Goal: Register for event/course: Register for event/course

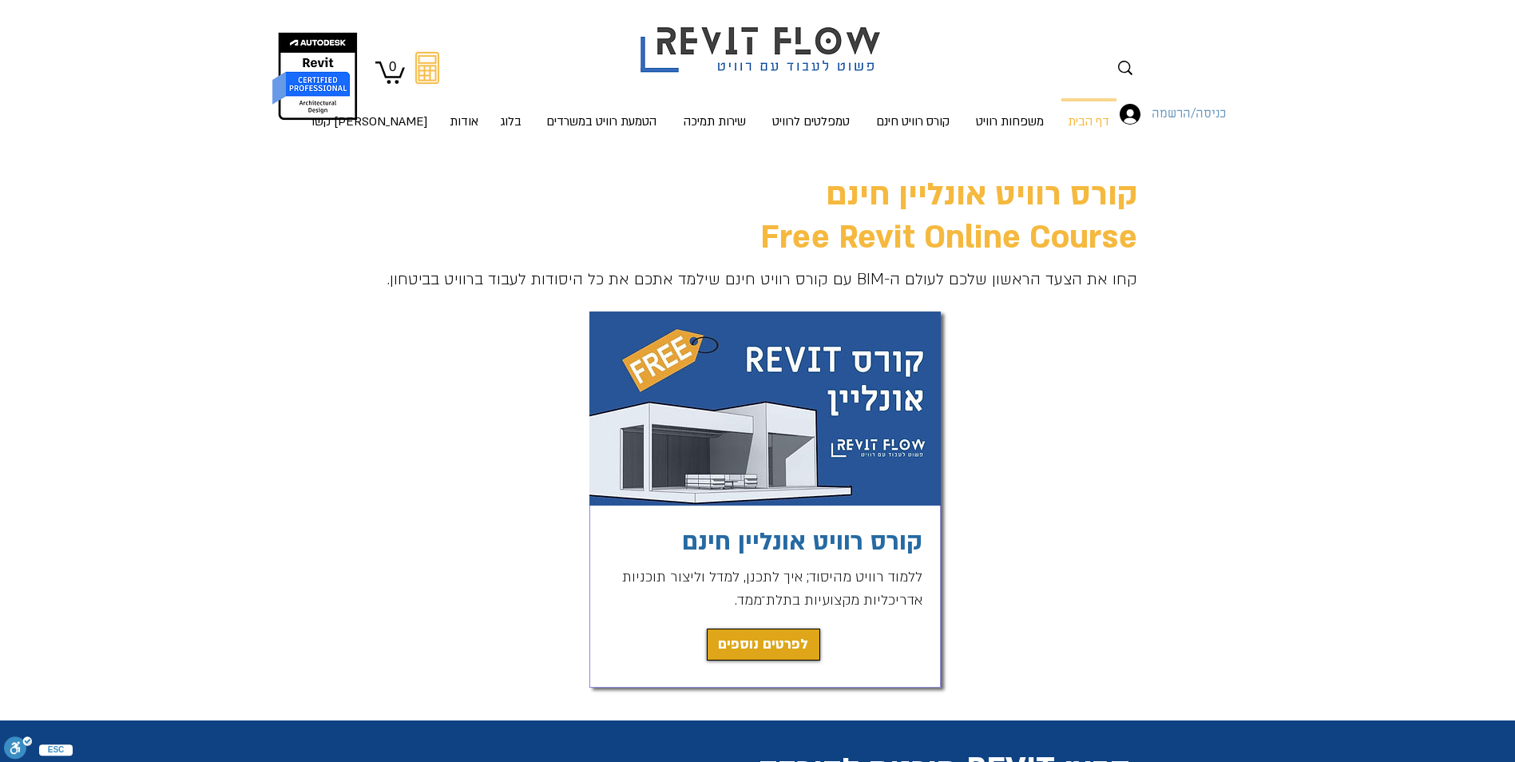
click at [1181, 110] on span "כניסה/הרשמה" at bounding box center [1188, 114] width 85 height 21
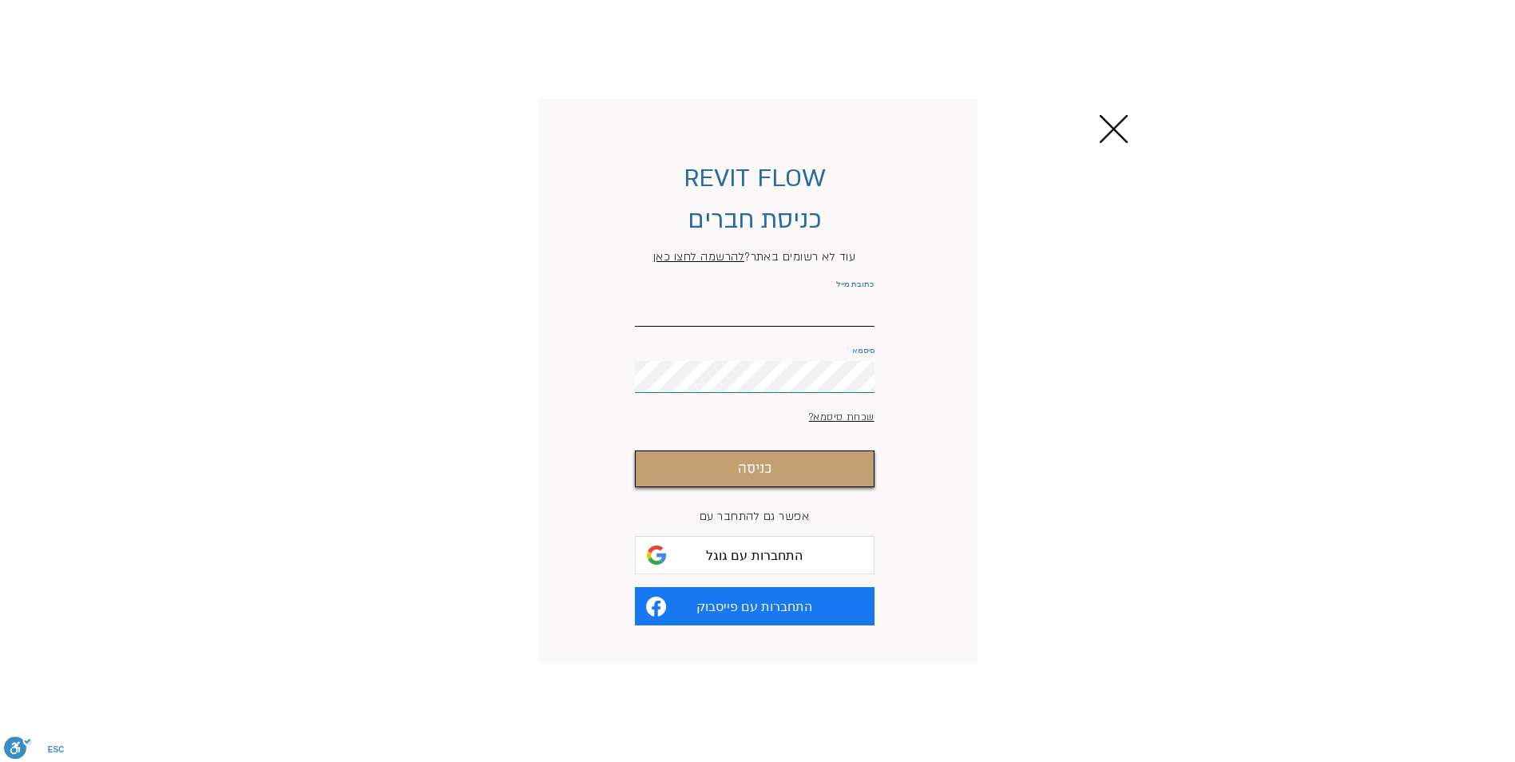
click at [868, 315] on input "כתובת מייל" at bounding box center [755, 311] width 240 height 32
click at [757, 563] on span "התחברות עם גוגל" at bounding box center [754, 555] width 97 height 15
click at [773, 319] on input "כתובת מייל" at bounding box center [755, 311] width 240 height 32
type input "[EMAIL_ADDRESS][DOMAIN_NAME]"
click at [635, 450] on button "כניסה" at bounding box center [755, 468] width 240 height 37
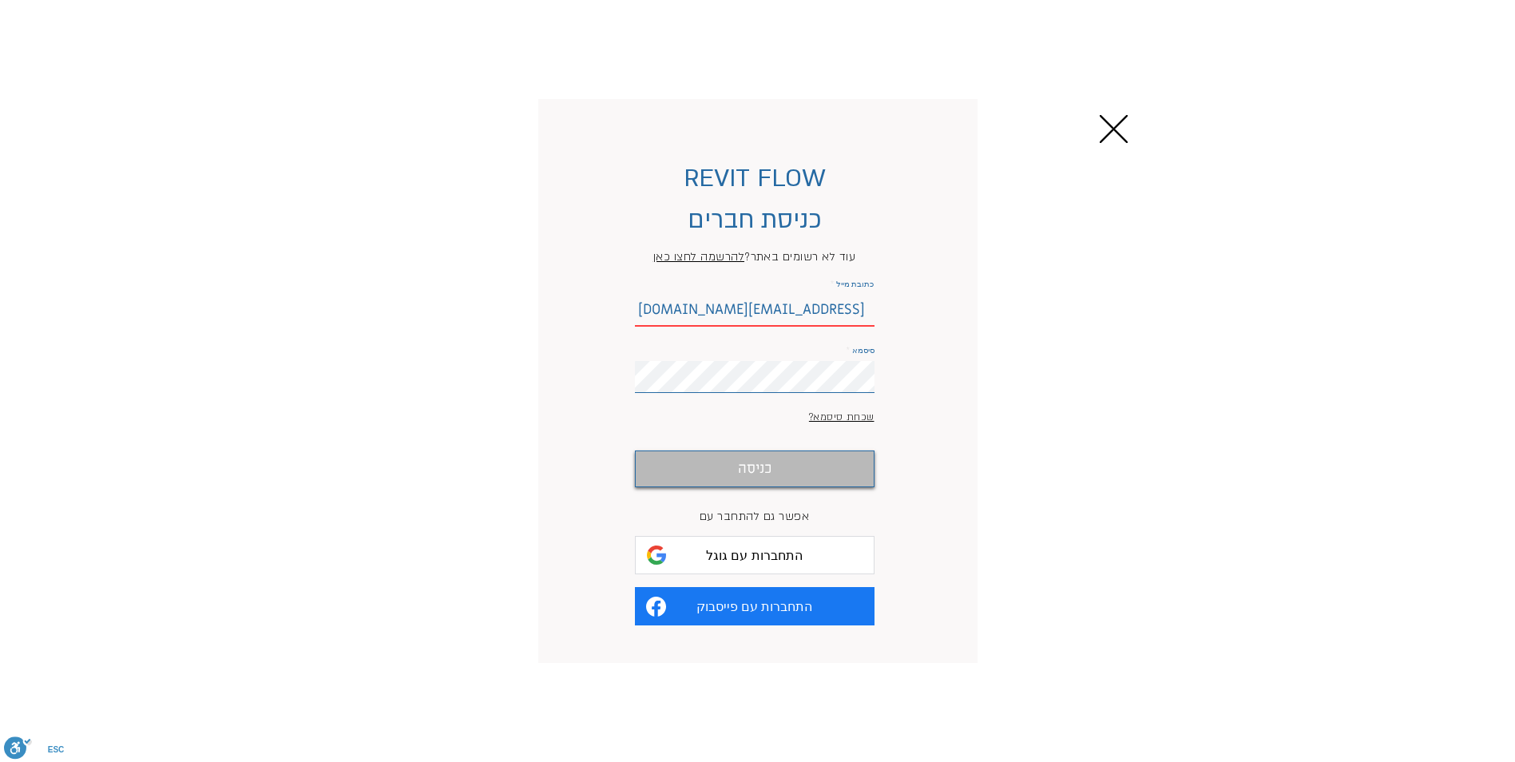
click at [759, 481] on span "כניסה" at bounding box center [755, 469] width 34 height 23
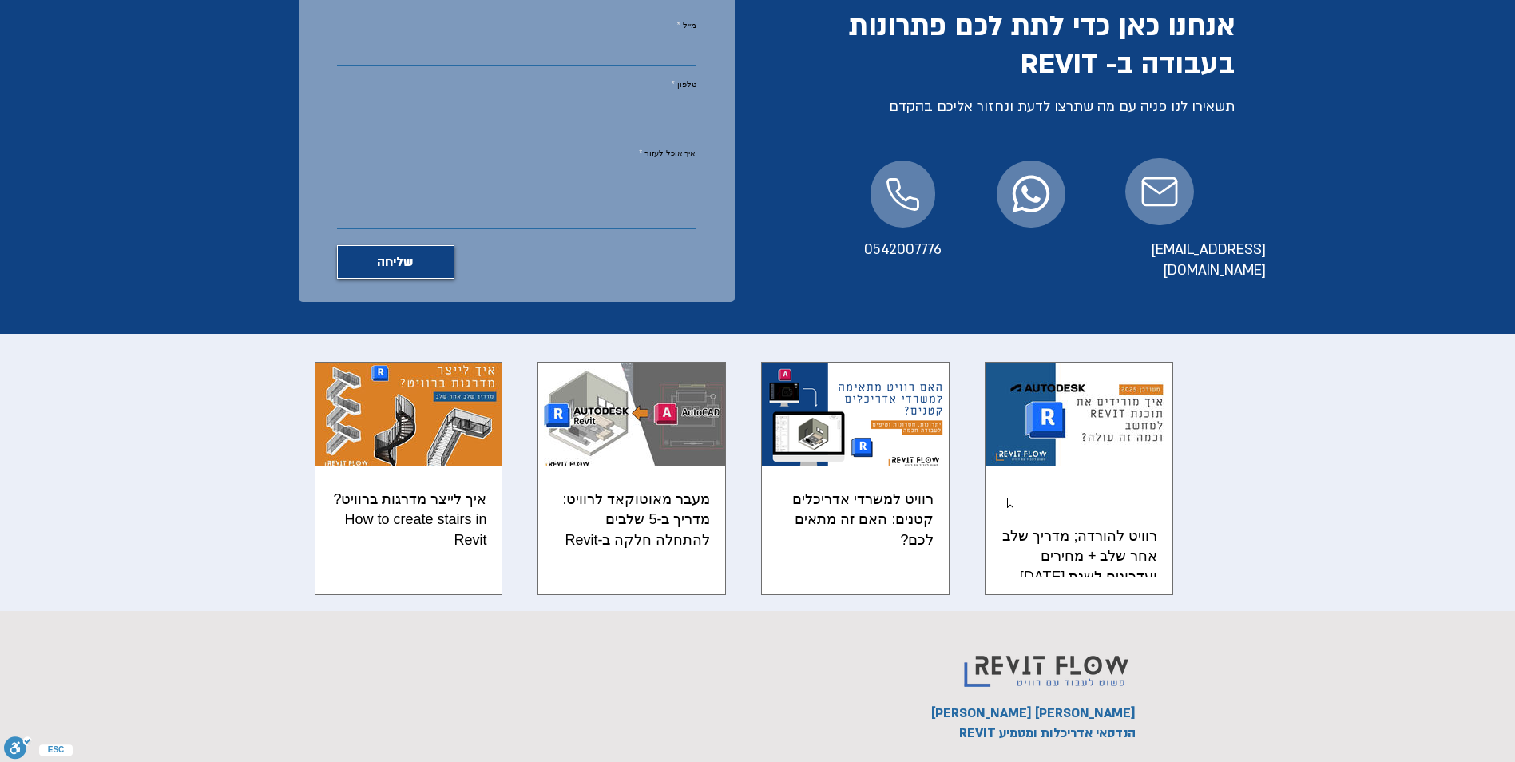
scroll to position [3674, 0]
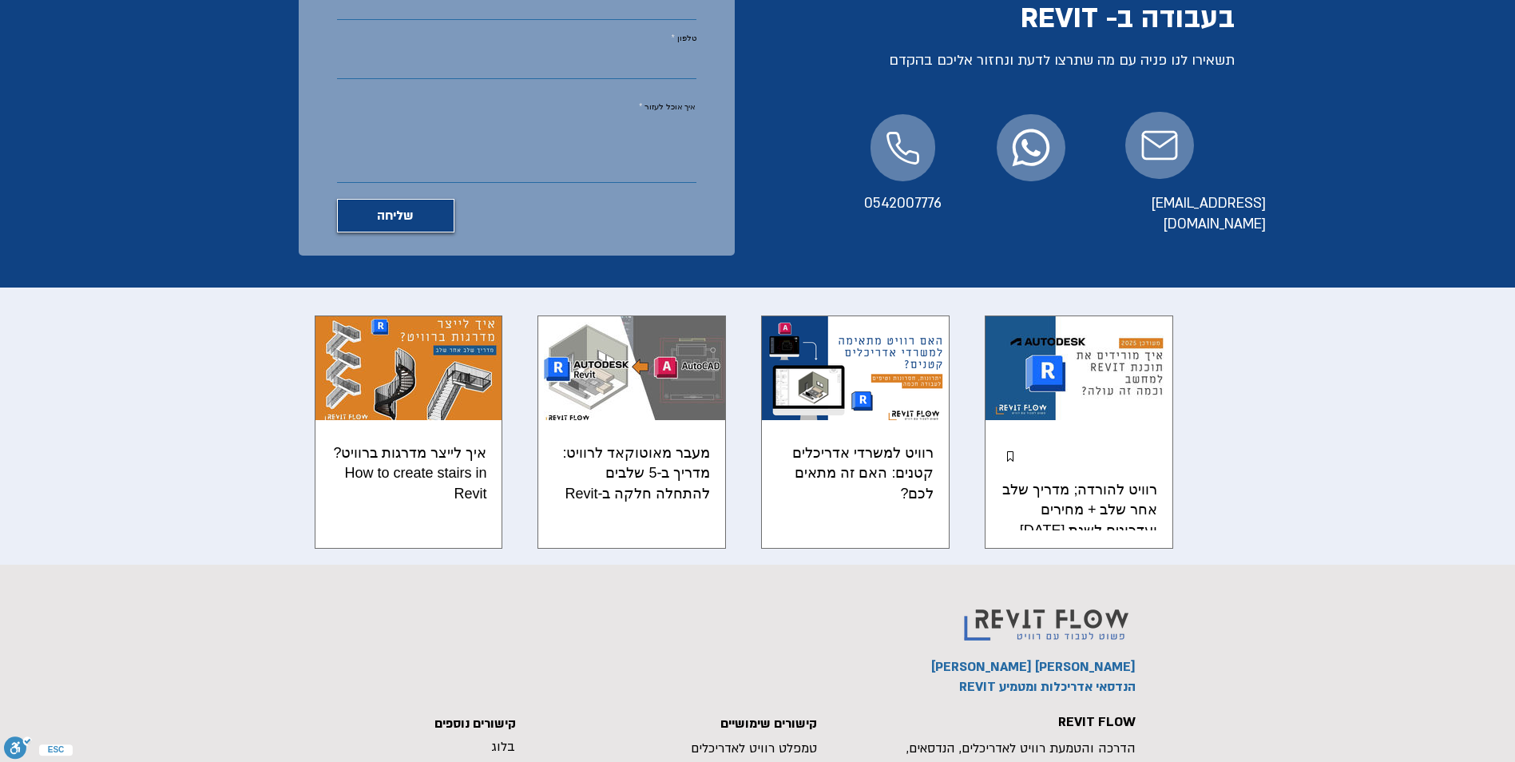
click at [1076, 315] on img "רשימת פוסטים. בחירת פוסט לקריאה." at bounding box center [1079, 367] width 188 height 105
click at [1057, 315] on img "רשימת פוסטים. בחירת פוסט לקריאה." at bounding box center [1079, 367] width 188 height 105
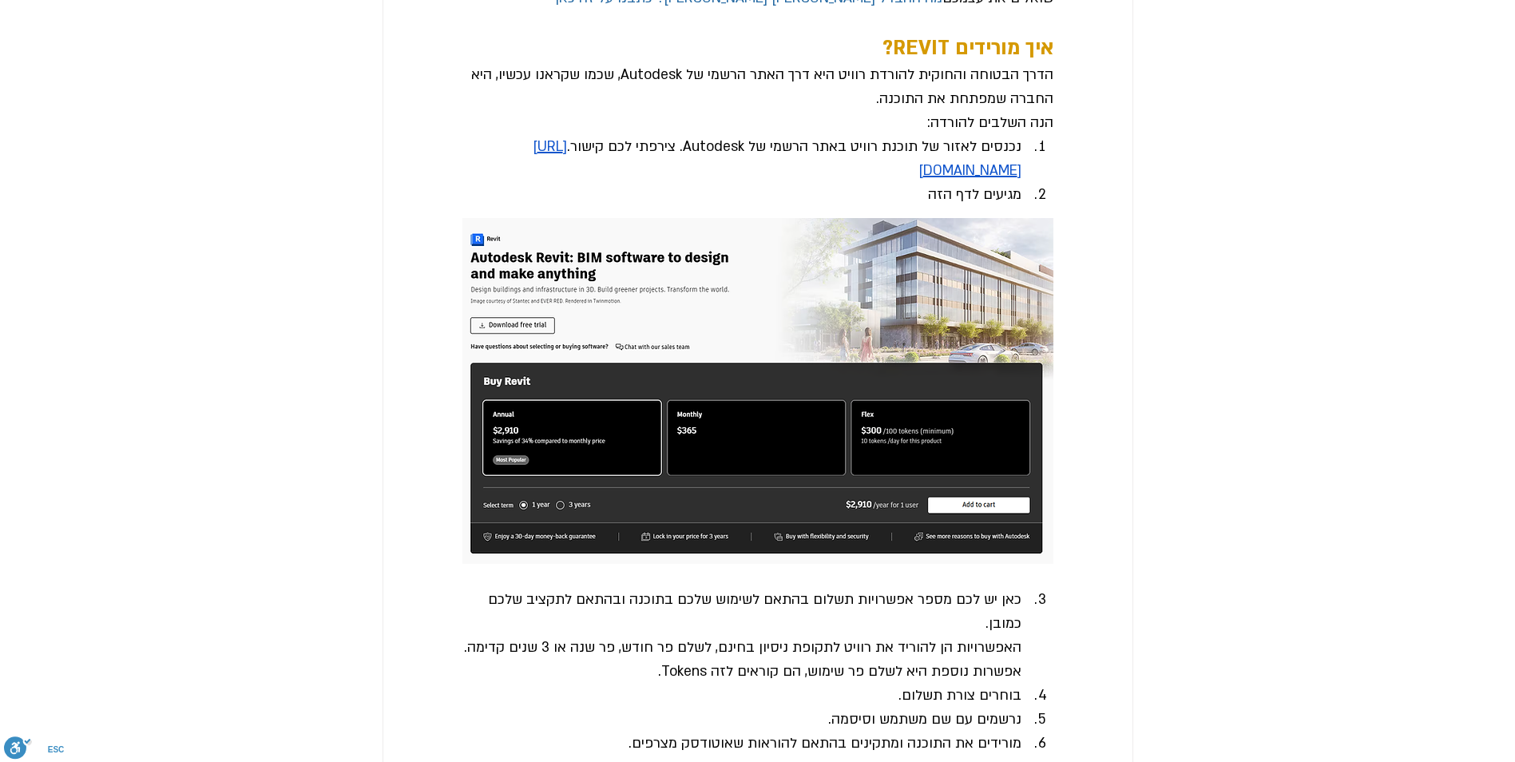
scroll to position [1198, 0]
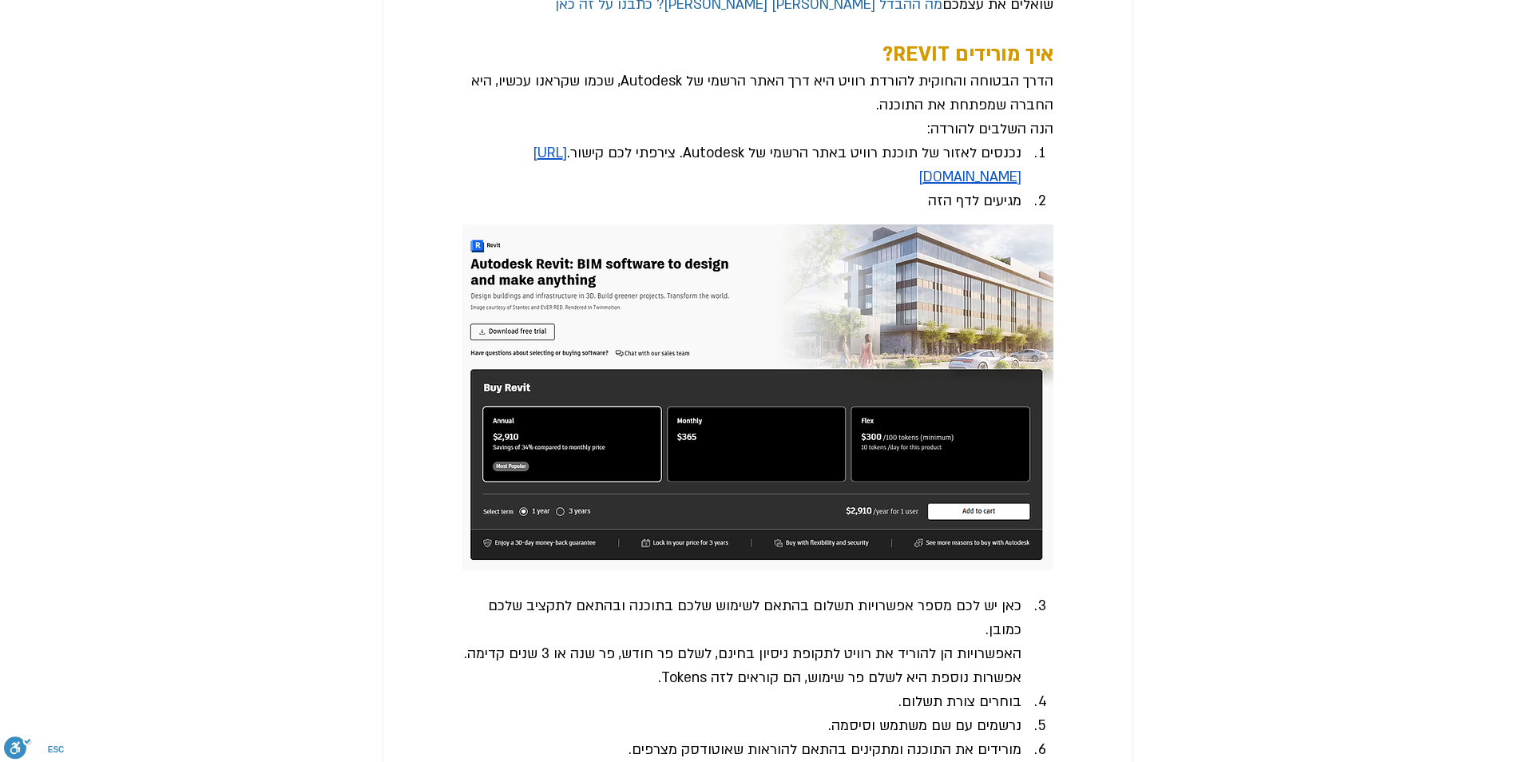
click at [898, 186] on span "https://www.autodesk.com/products/revit/overview" at bounding box center [777, 165] width 489 height 42
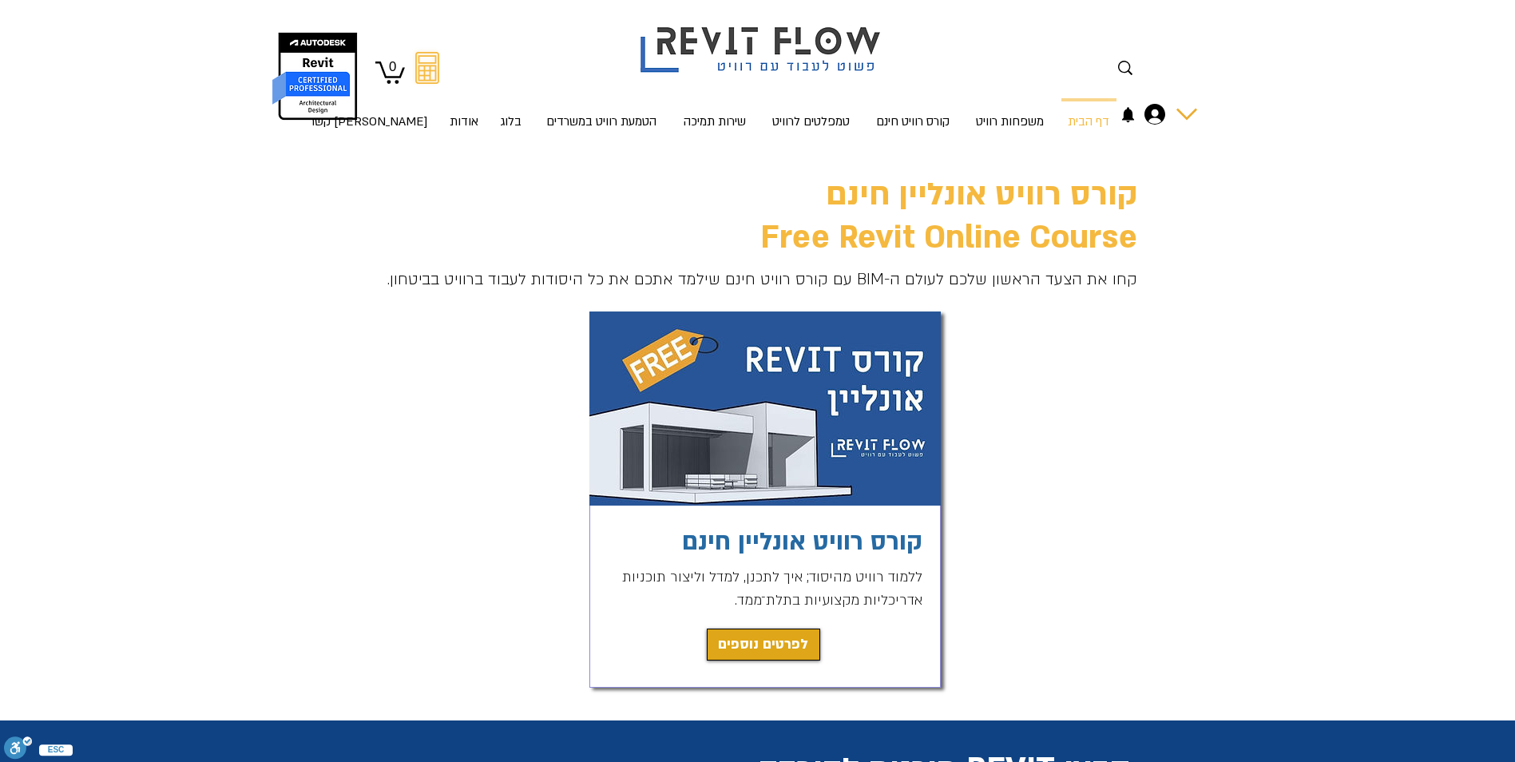
click at [1165, 108] on div "החשבון של מיכל חן" at bounding box center [1155, 114] width 32 height 21
click at [1191, 113] on div "החשבון של מיכל חן" at bounding box center [1186, 114] width 21 height 21
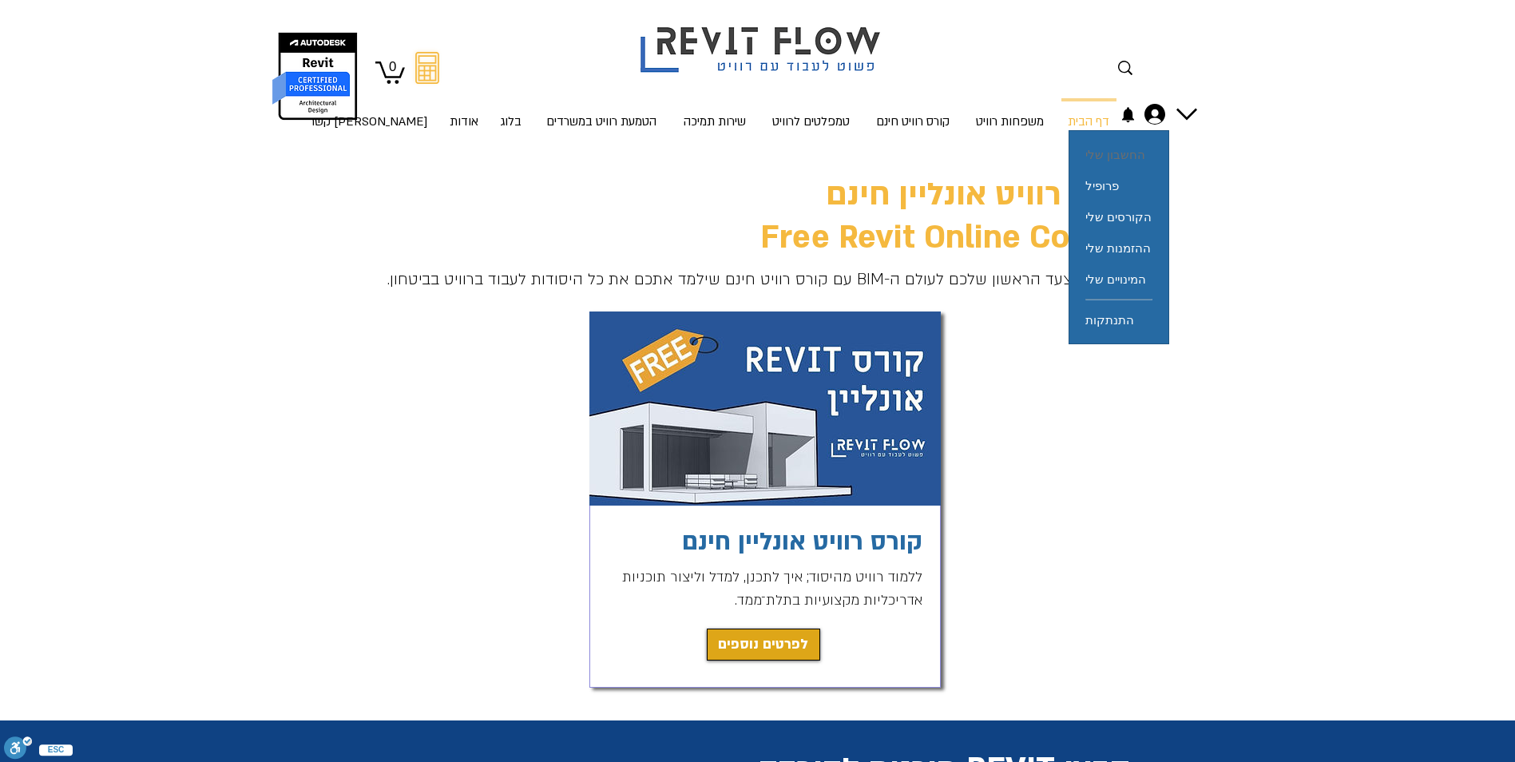
click at [1132, 153] on span "החשבון שלי" at bounding box center [1115, 154] width 60 height 31
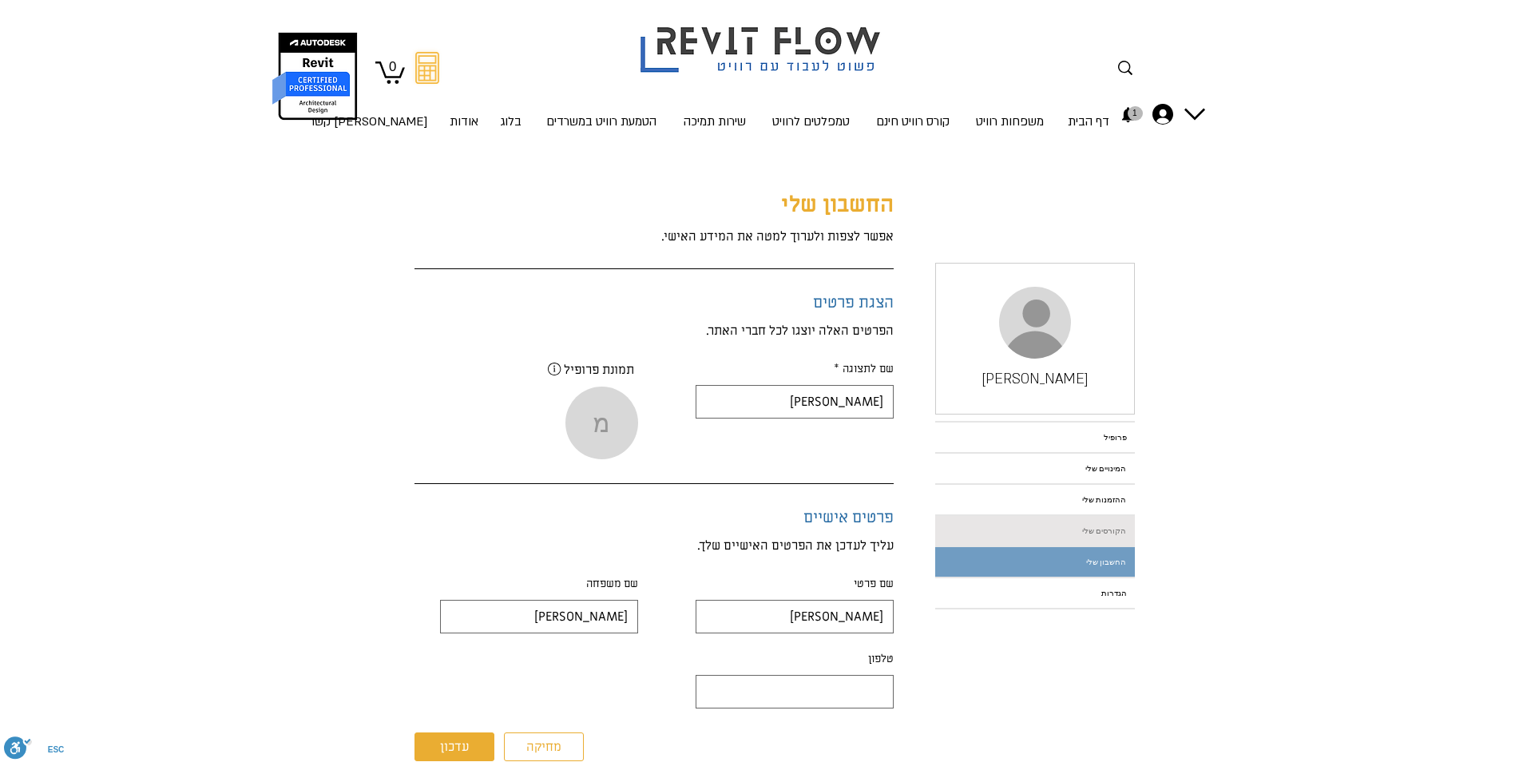
click at [1105, 531] on link "הקורסים שלי" at bounding box center [1035, 531] width 200 height 30
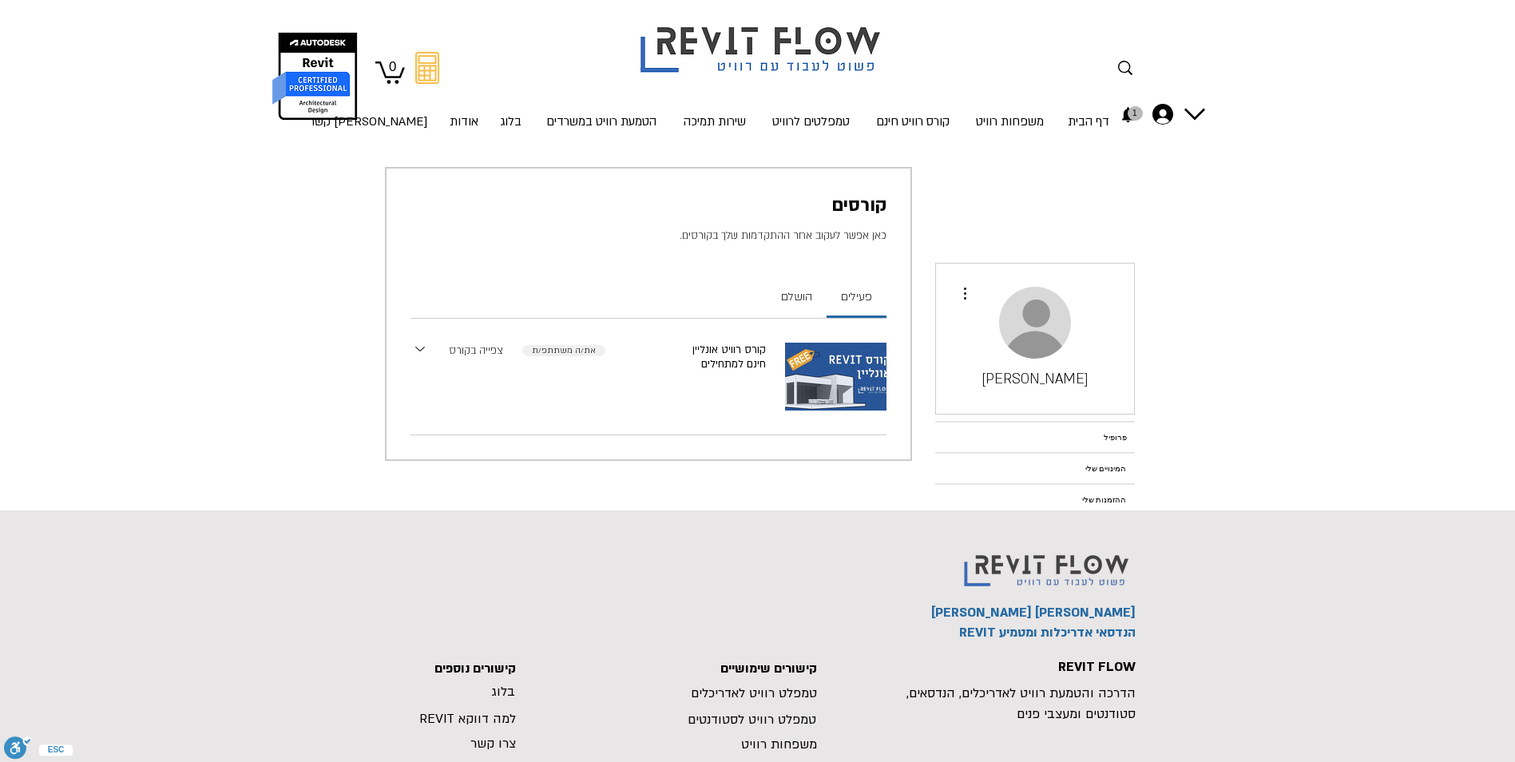
click at [462, 351] on link "צפייה בקורס" at bounding box center [476, 351] width 54 height 17
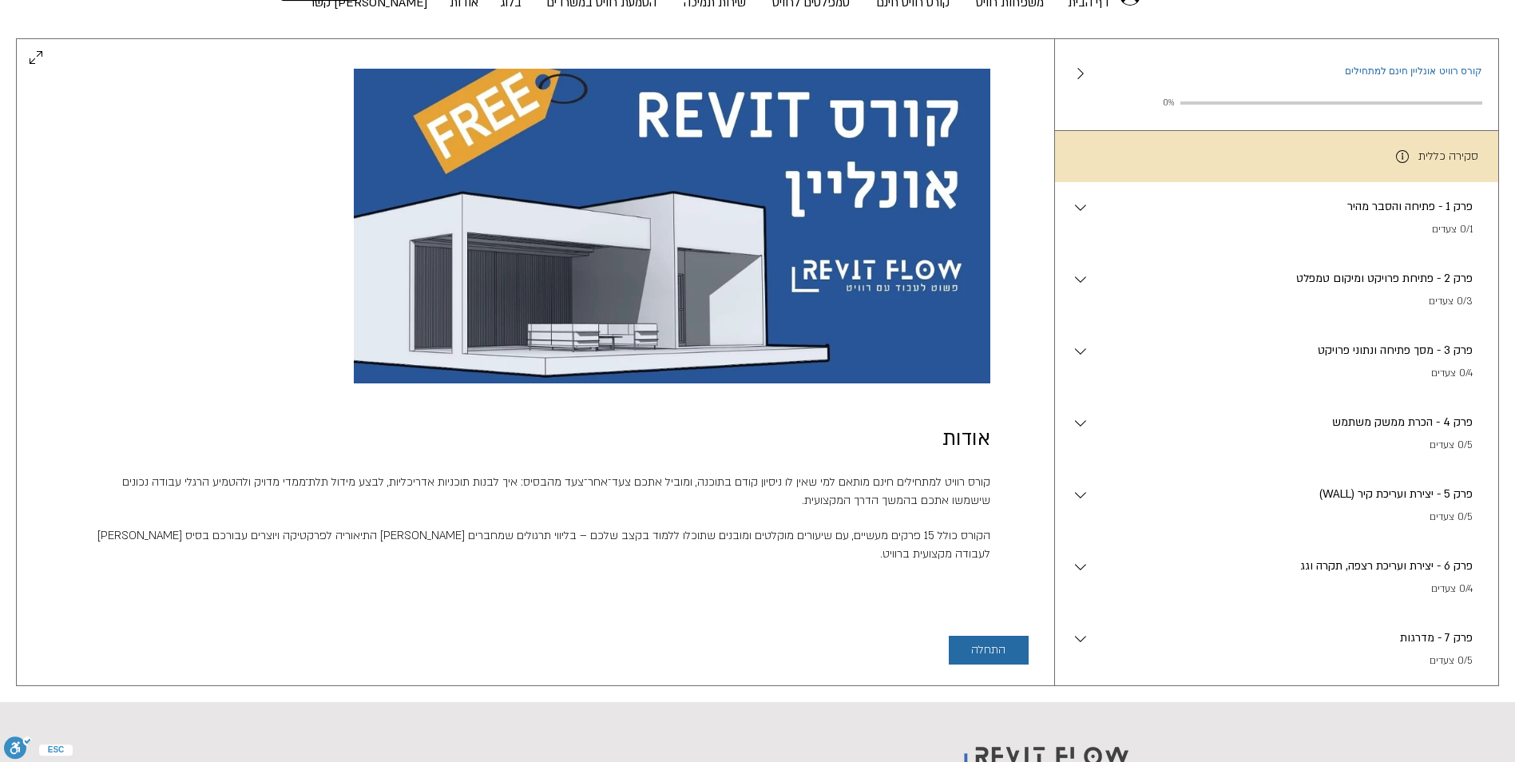
scroll to position [160, 0]
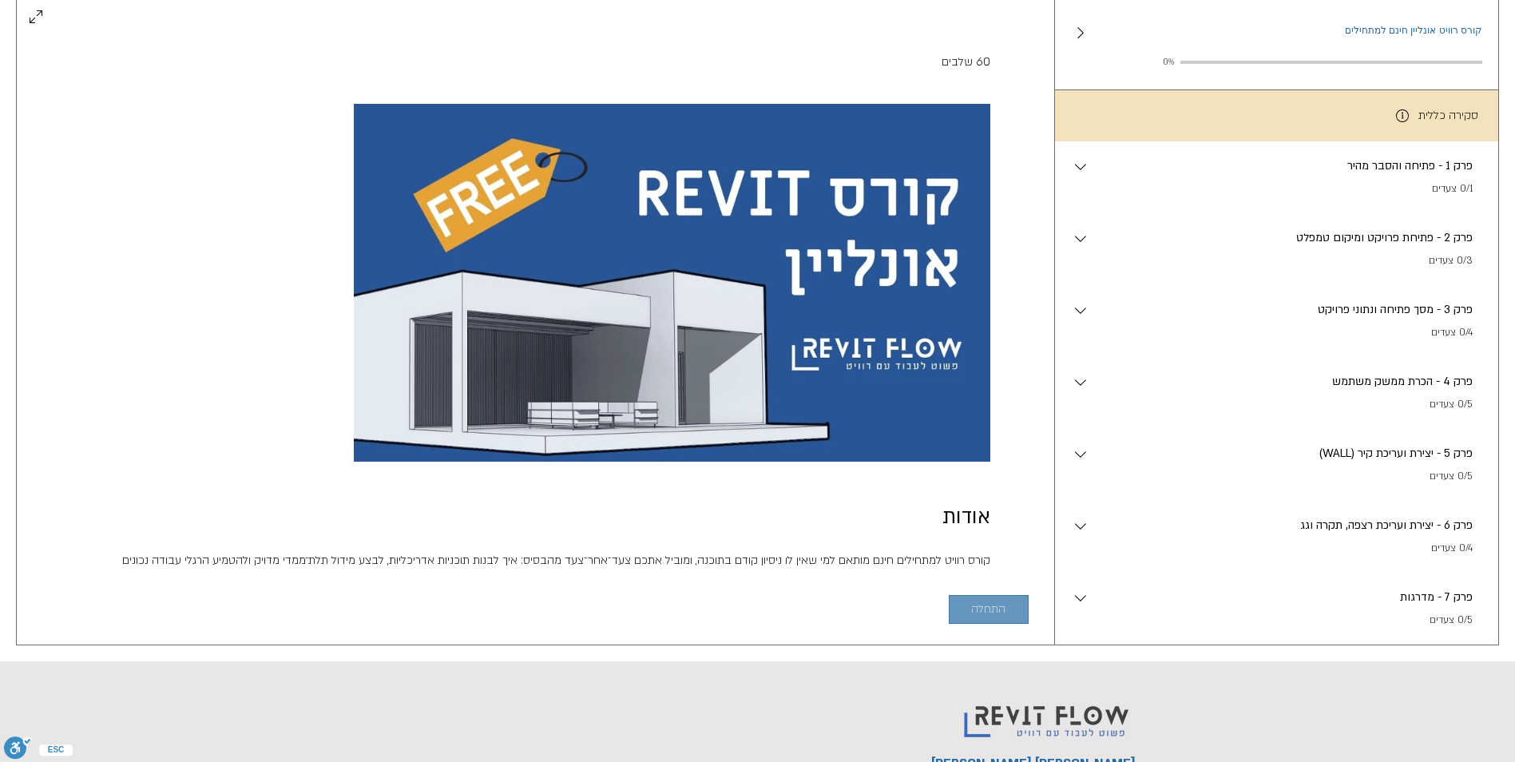
click at [977, 608] on span "התחלה" at bounding box center [988, 609] width 34 height 13
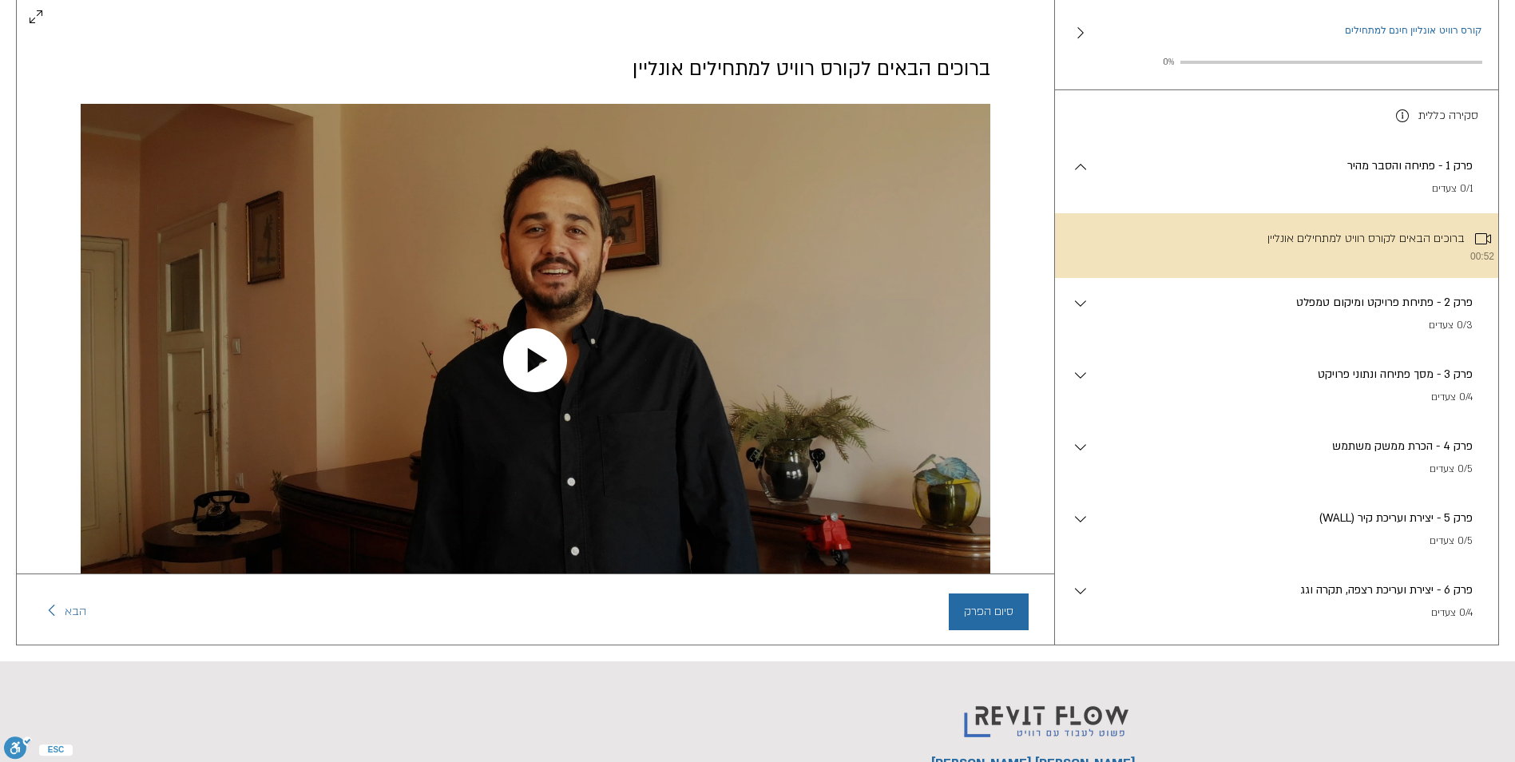
click at [537, 352] on icon "Play video" at bounding box center [535, 360] width 64 height 64
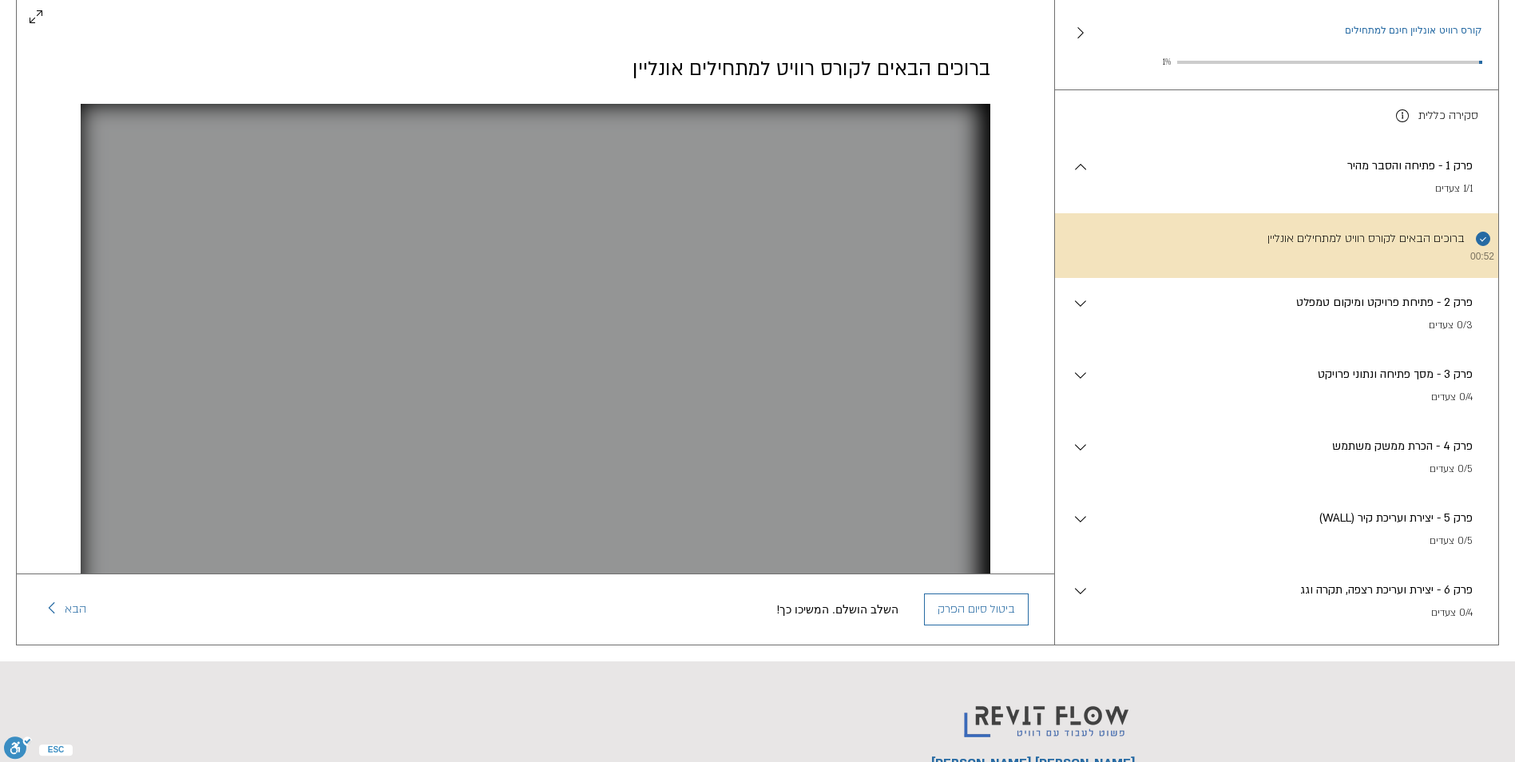
click at [1272, 188] on p "1/1 צעדים" at bounding box center [1281, 189] width 383 height 16
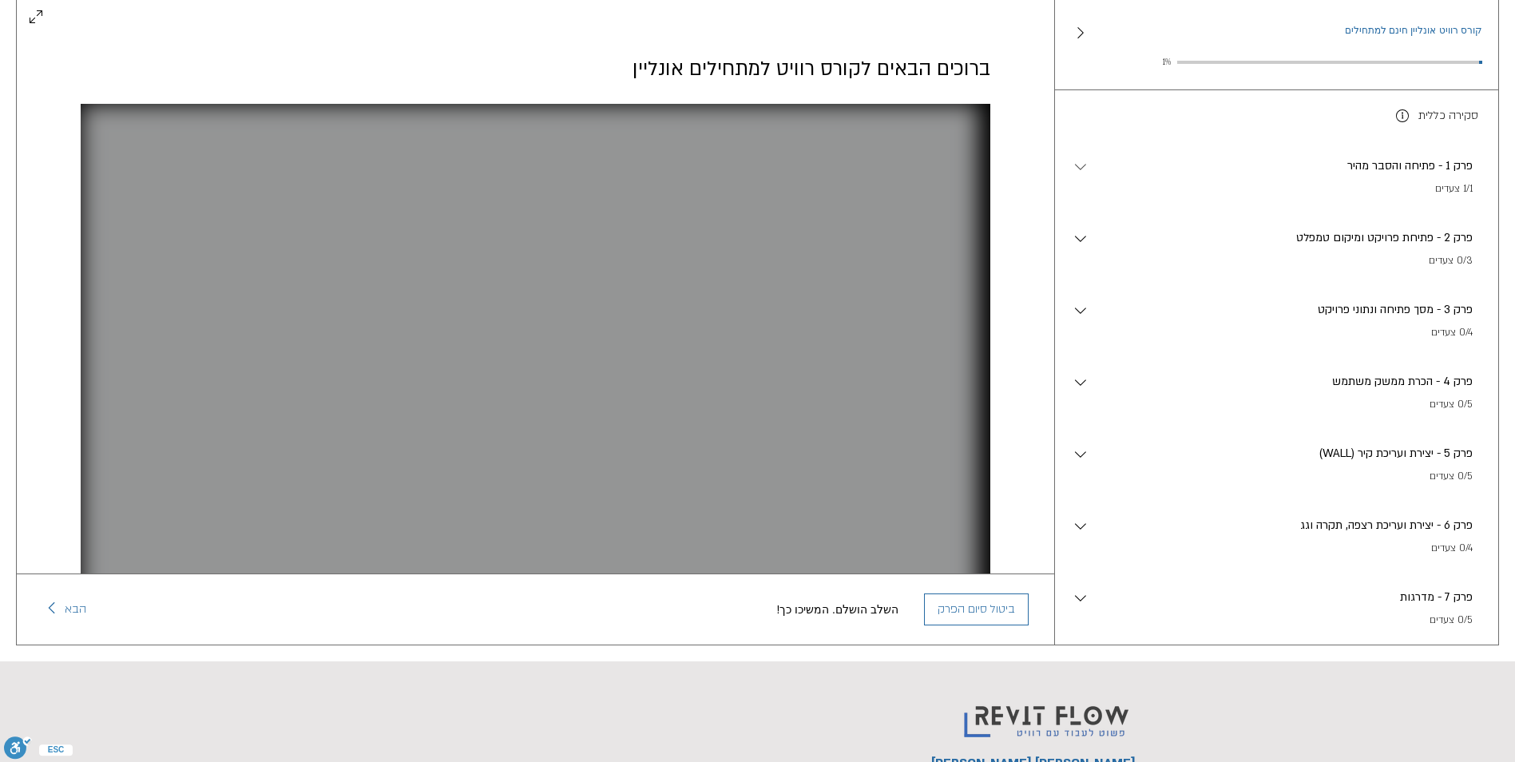
click at [1084, 175] on icon "main content" at bounding box center [1080, 166] width 19 height 19
